Goal: Manage account settings

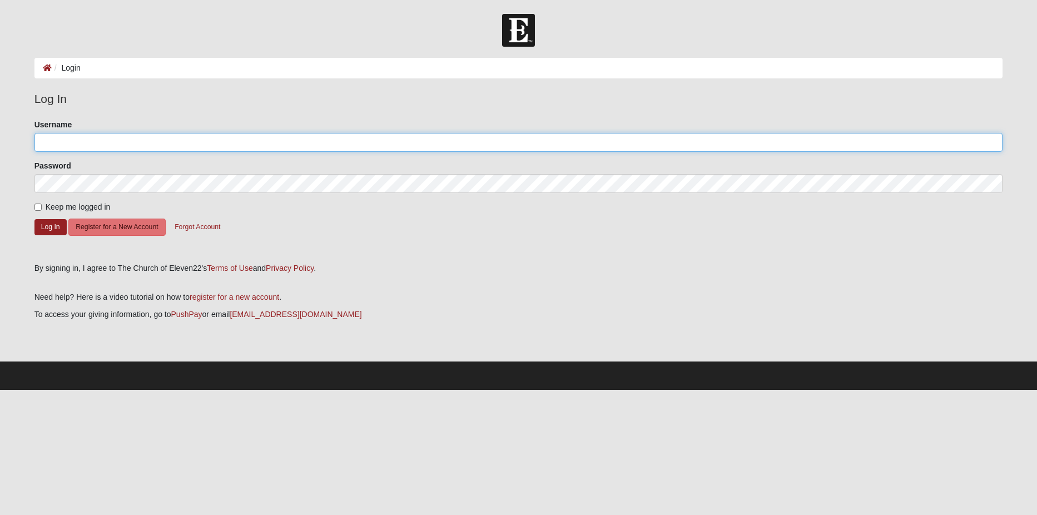
type input "[PERSON_NAME][EMAIL_ADDRESS][PERSON_NAME][DOMAIN_NAME]"
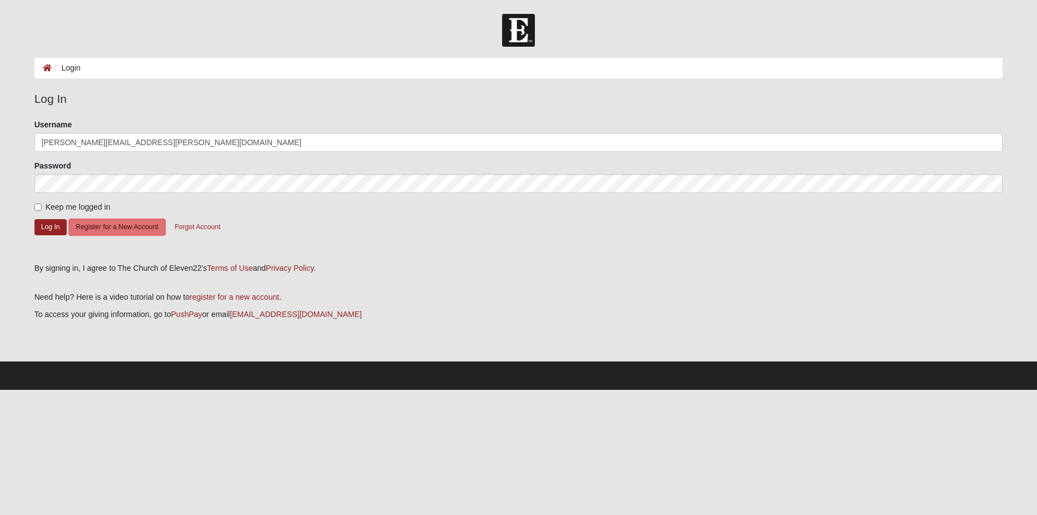
click at [35, 202] on label "Keep me logged in" at bounding box center [72, 207] width 76 height 12
click at [35, 203] on input "Keep me logged in" at bounding box center [37, 206] width 7 height 7
checkbox input "true"
click at [49, 229] on button "Log In" at bounding box center [50, 227] width 32 height 16
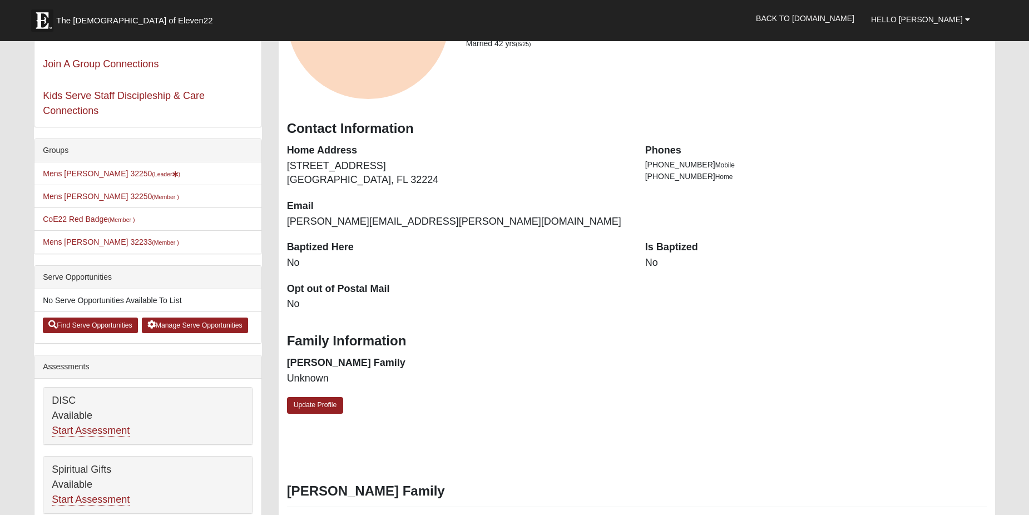
scroll to position [111, 0]
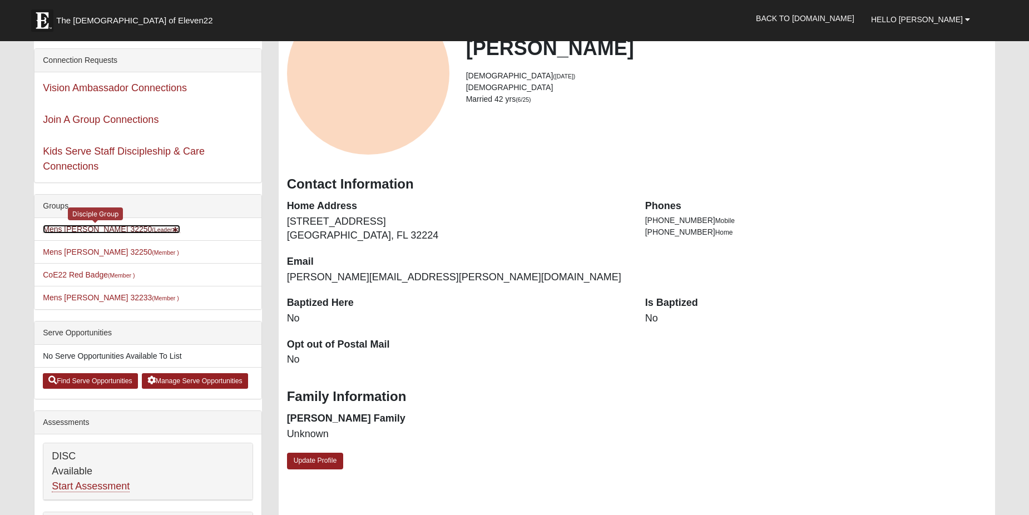
click at [152, 231] on small "(Leader )" at bounding box center [166, 229] width 28 height 7
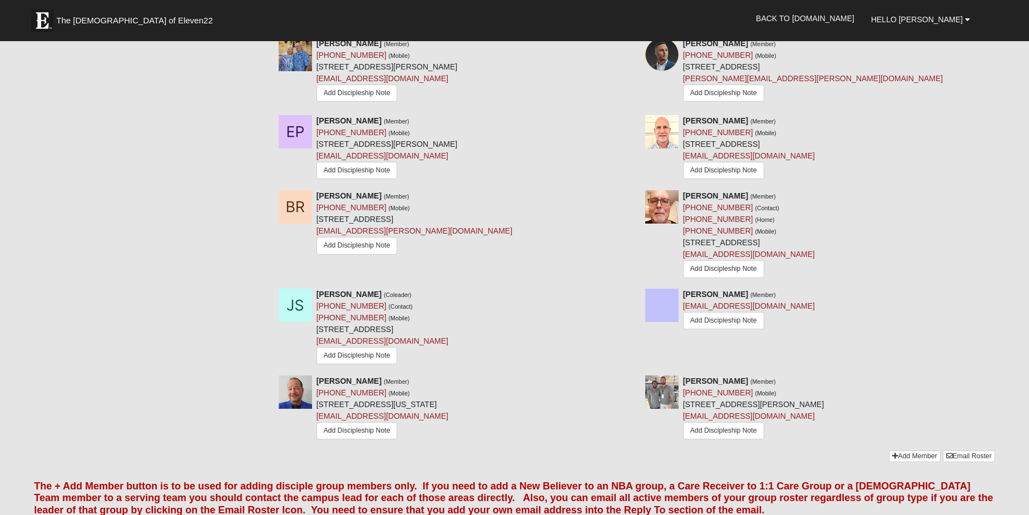
scroll to position [1390, 0]
click at [659, 399] on img at bounding box center [661, 390] width 33 height 33
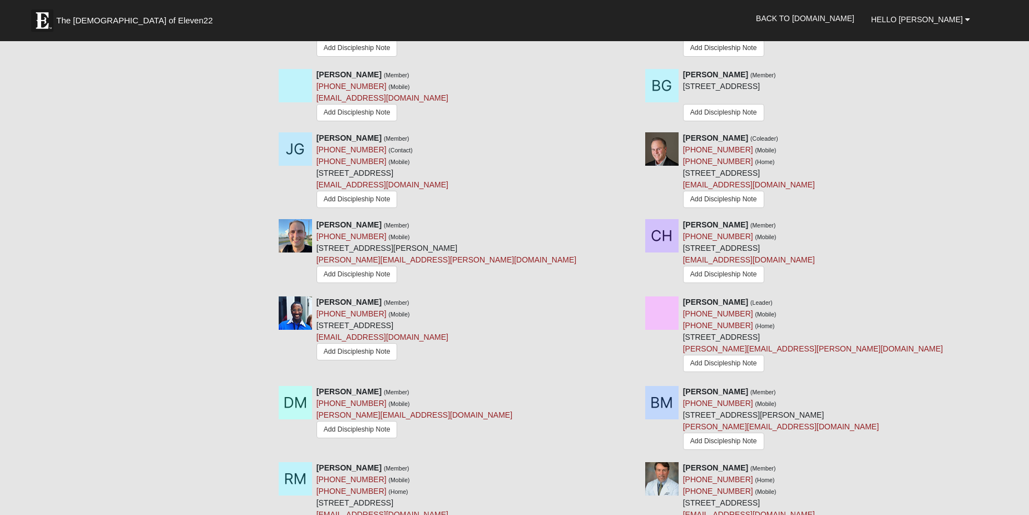
scroll to position [890, 0]
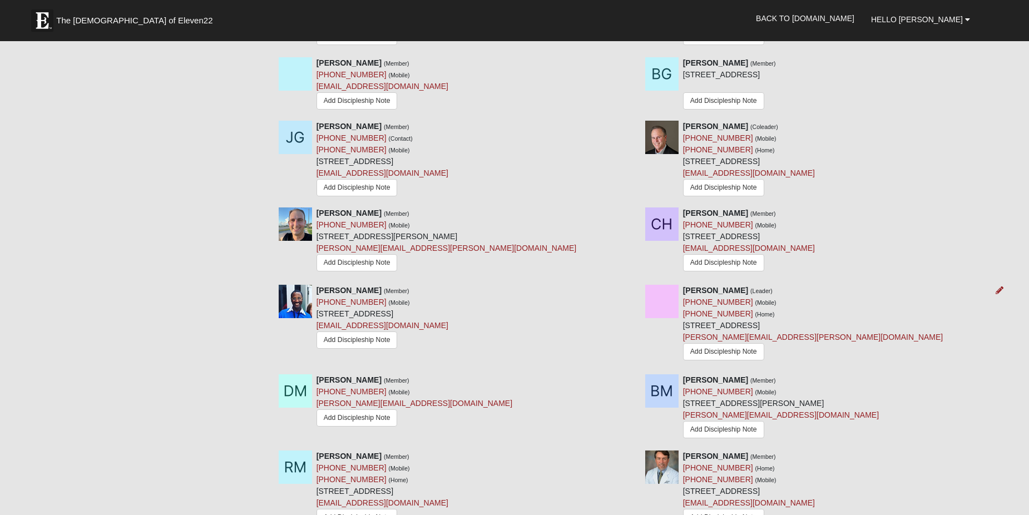
click at [661, 314] on img at bounding box center [661, 301] width 33 height 33
click at [669, 302] on img at bounding box center [661, 301] width 33 height 33
click at [668, 302] on img at bounding box center [661, 301] width 33 height 33
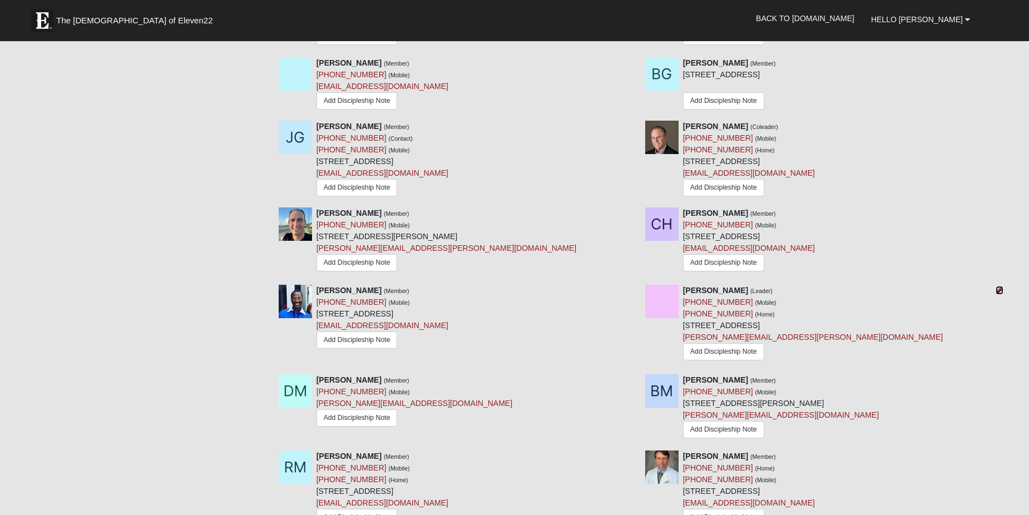
click at [999, 294] on icon at bounding box center [999, 290] width 8 height 8
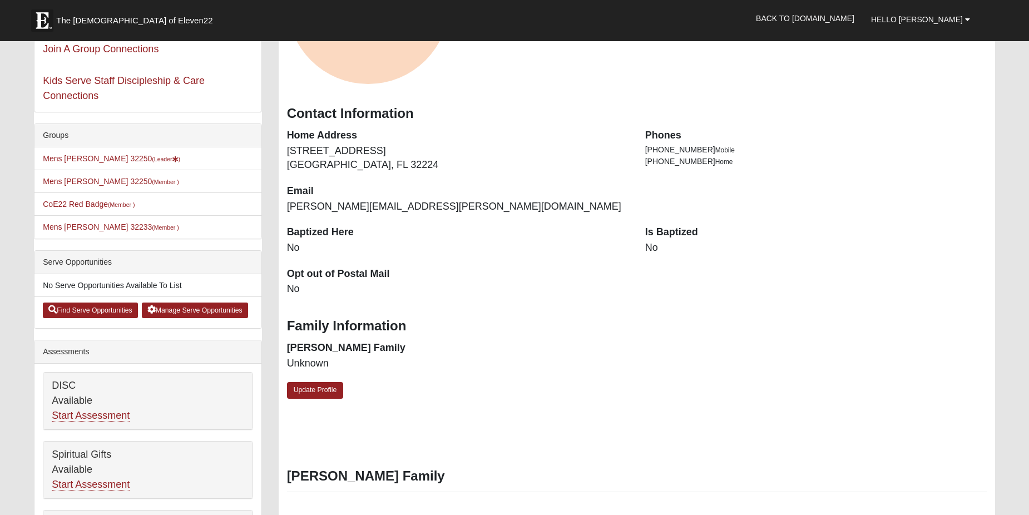
scroll to position [167, 0]
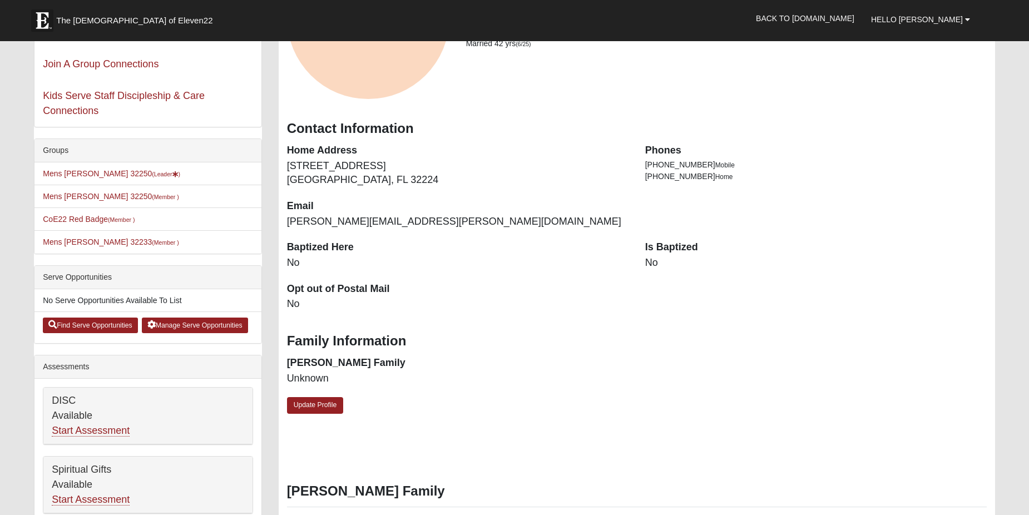
click at [650, 258] on dd "No" at bounding box center [815, 263] width 341 height 14
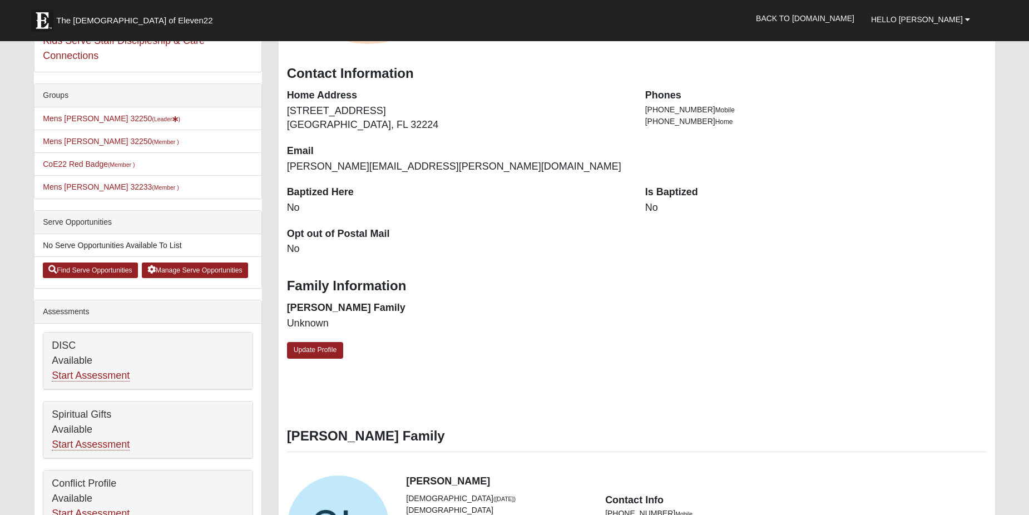
scroll to position [222, 0]
click at [334, 351] on link "Update Profile" at bounding box center [315, 349] width 57 height 16
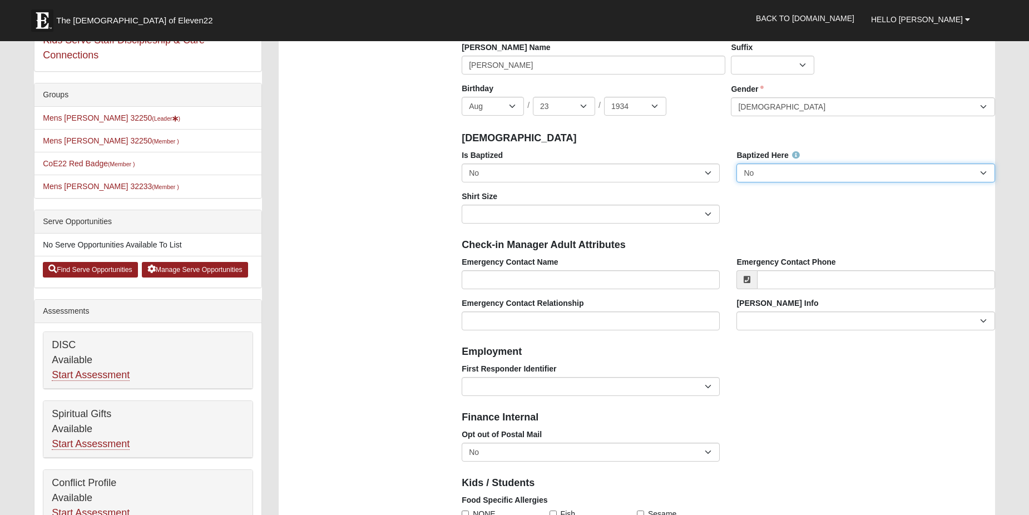
click at [985, 173] on select "No Yes" at bounding box center [865, 172] width 258 height 19
select select "True"
click at [736, 163] on select "No Yes" at bounding box center [865, 172] width 258 height 19
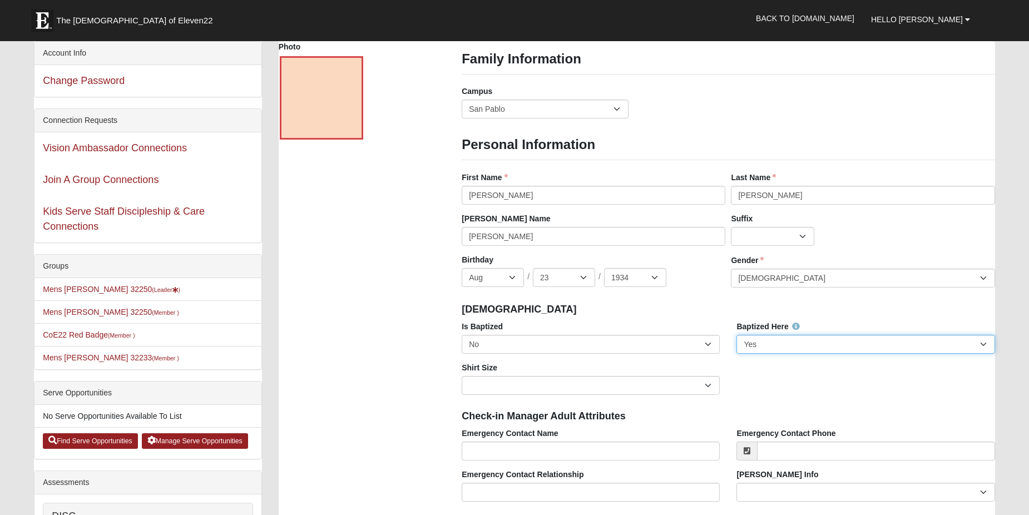
scroll to position [0, 0]
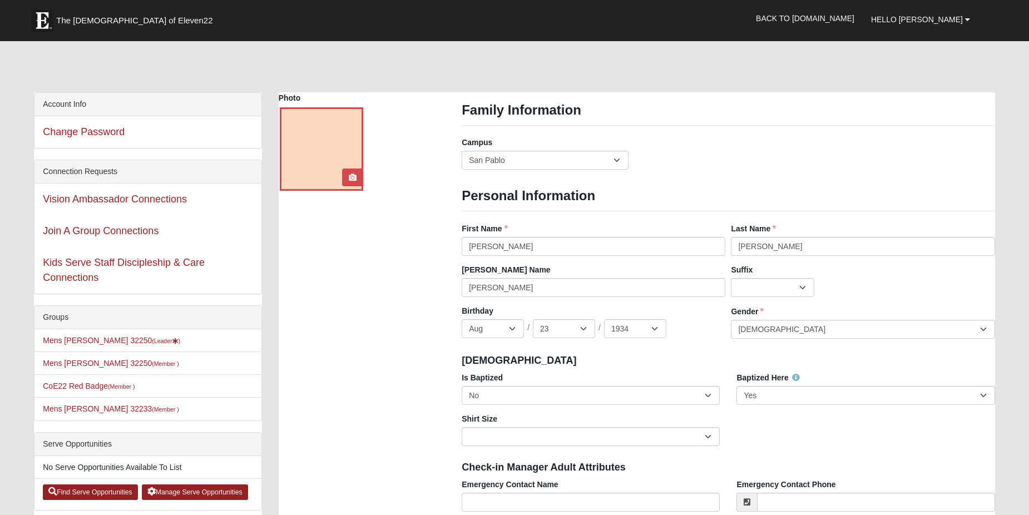
click at [316, 168] on div at bounding box center [321, 148] width 83 height 83
drag, startPoint x: 321, startPoint y: 150, endPoint x: 705, endPoint y: 191, distance: 385.8
click at [705, 191] on h3 "Personal Information" at bounding box center [727, 196] width 533 height 16
click at [143, 202] on link "Vision Ambassador Connections" at bounding box center [115, 198] width 144 height 11
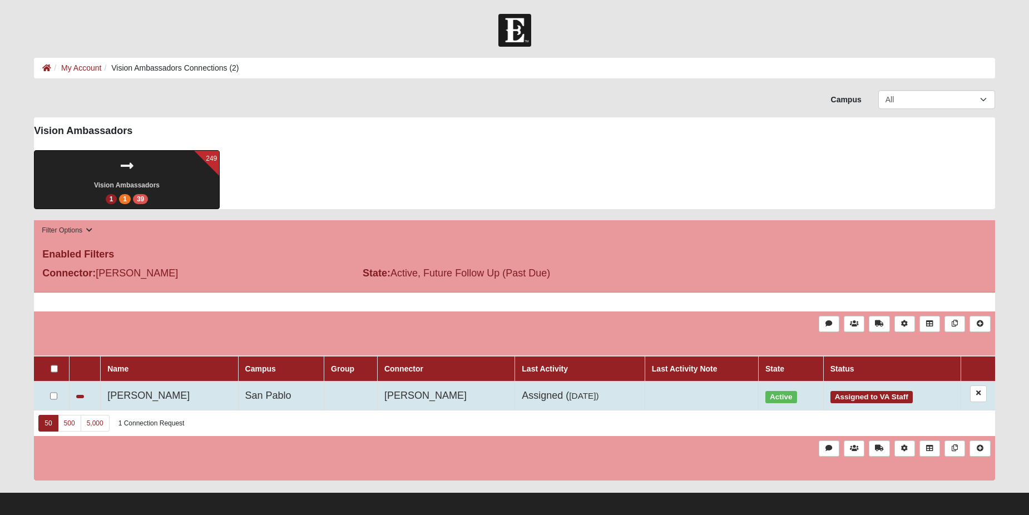
click at [147, 395] on td "[PERSON_NAME]" at bounding box center [169, 395] width 137 height 28
